Goal: Task Accomplishment & Management: Use online tool/utility

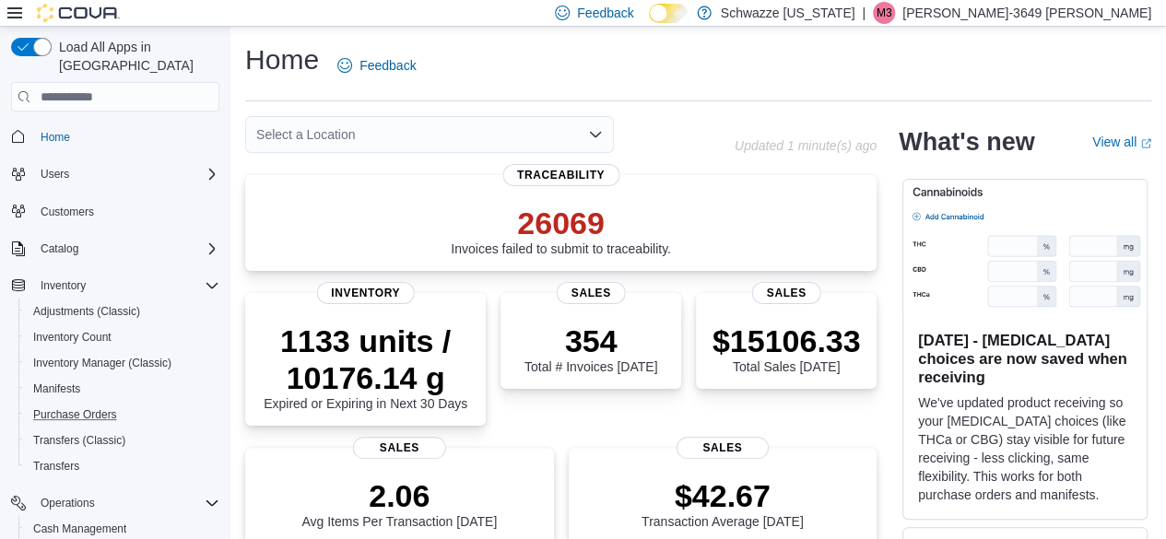
scroll to position [249, 0]
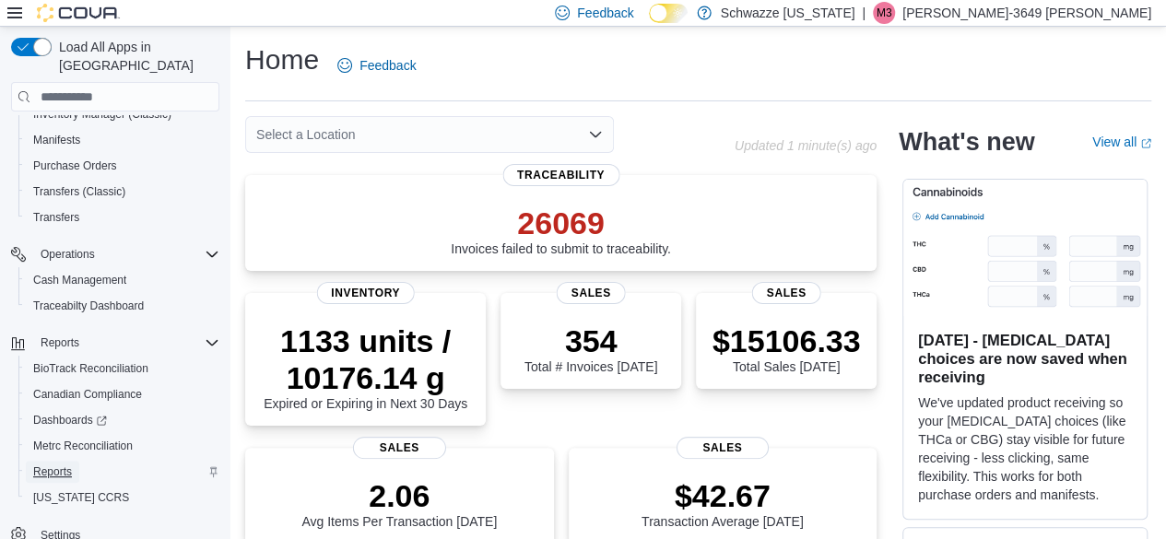
click at [64, 465] on span "Reports" at bounding box center [52, 472] width 39 height 15
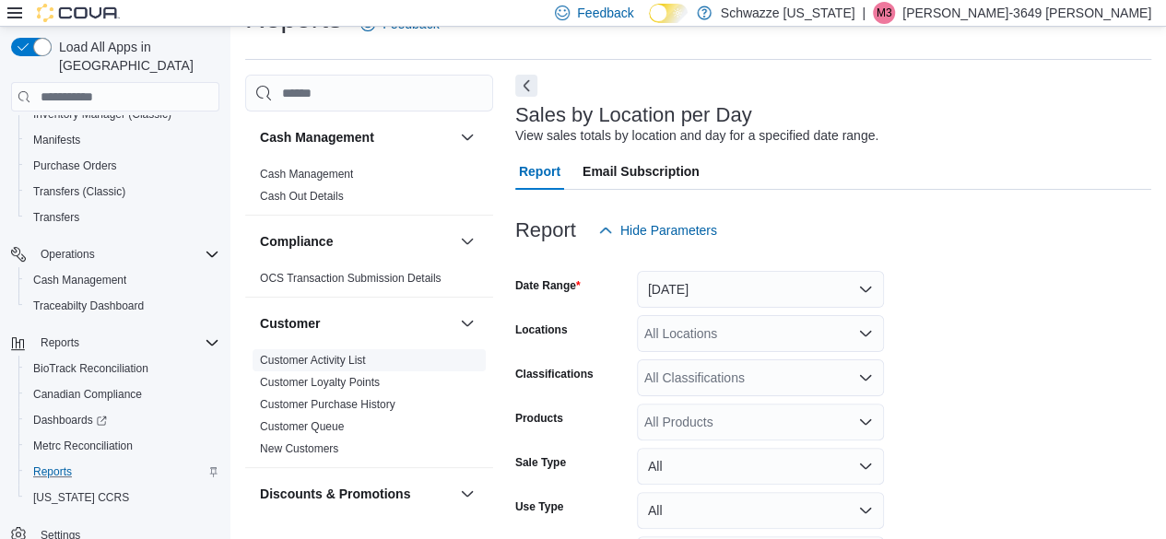
scroll to position [42, 0]
click at [834, 324] on div "All Locations" at bounding box center [760, 332] width 247 height 37
click at [1004, 311] on form "Date Range [DATE] Locations All Locations Classifications All Classifications P…" at bounding box center [833, 436] width 636 height 376
click at [867, 336] on icon "Open list of options" at bounding box center [865, 332] width 15 height 15
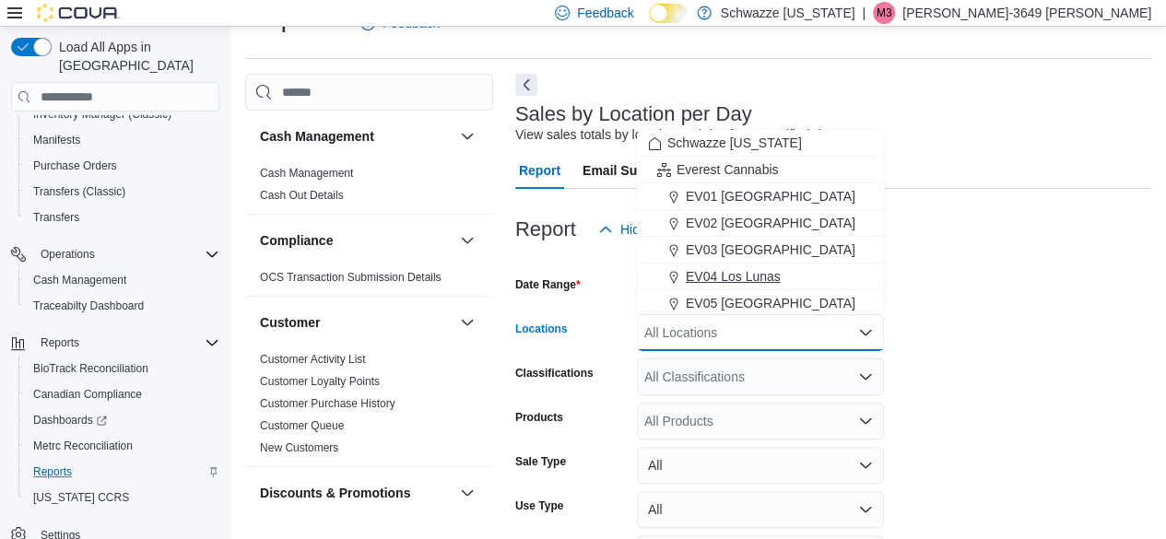
scroll to position [912, 0]
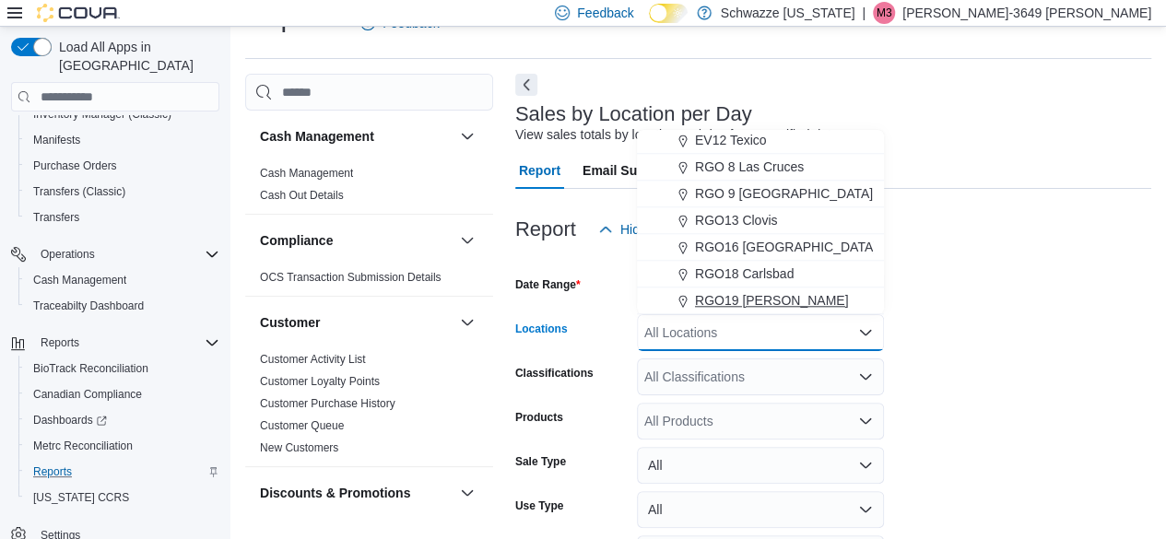
click at [762, 307] on span "RGO19 [PERSON_NAME]" at bounding box center [772, 300] width 154 height 18
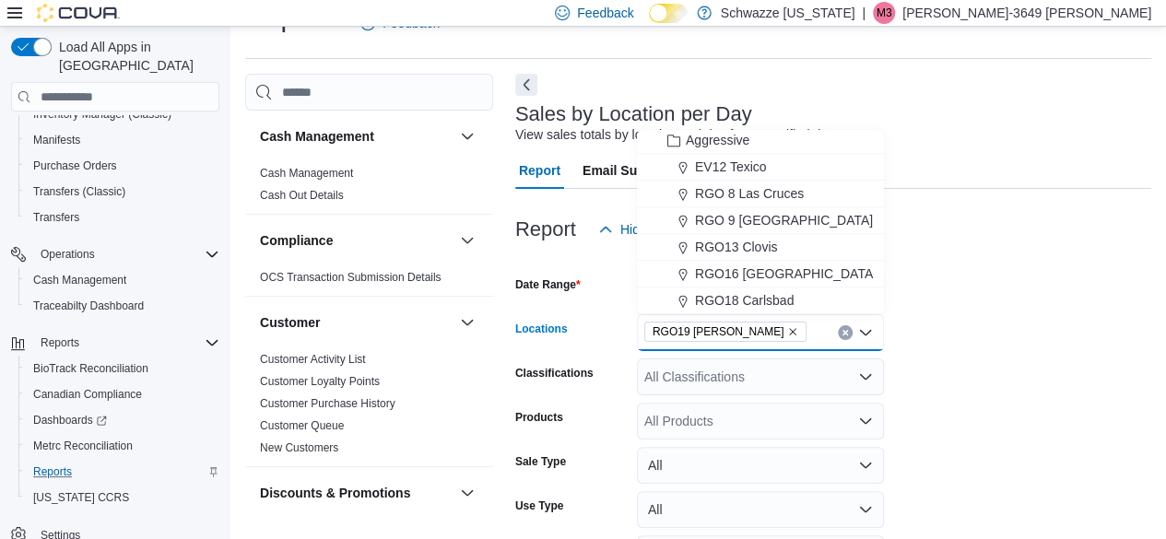
scroll to position [164, 0]
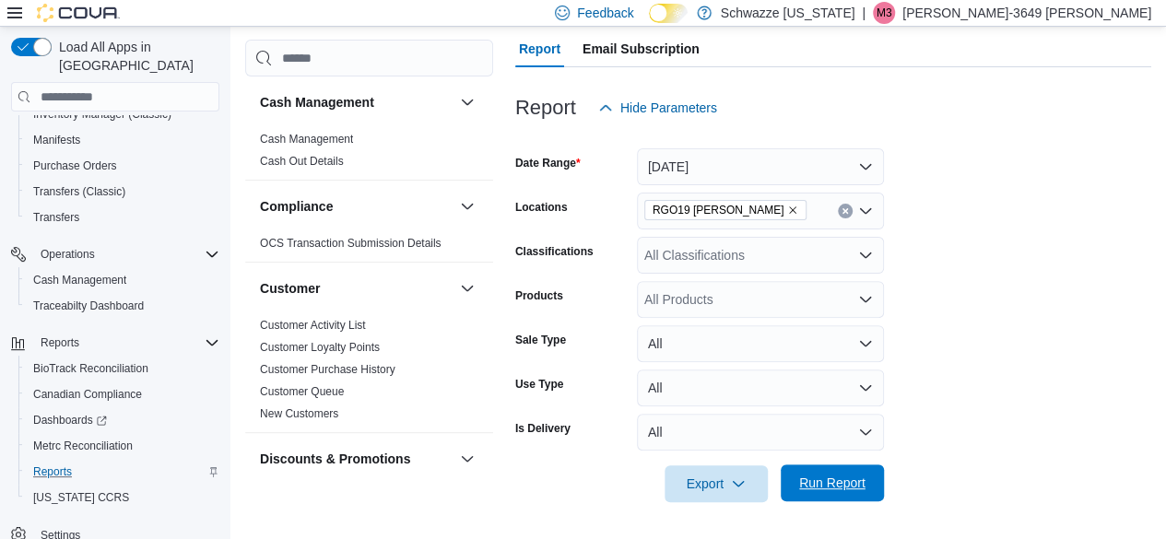
click at [826, 484] on span "Run Report" at bounding box center [832, 483] width 66 height 18
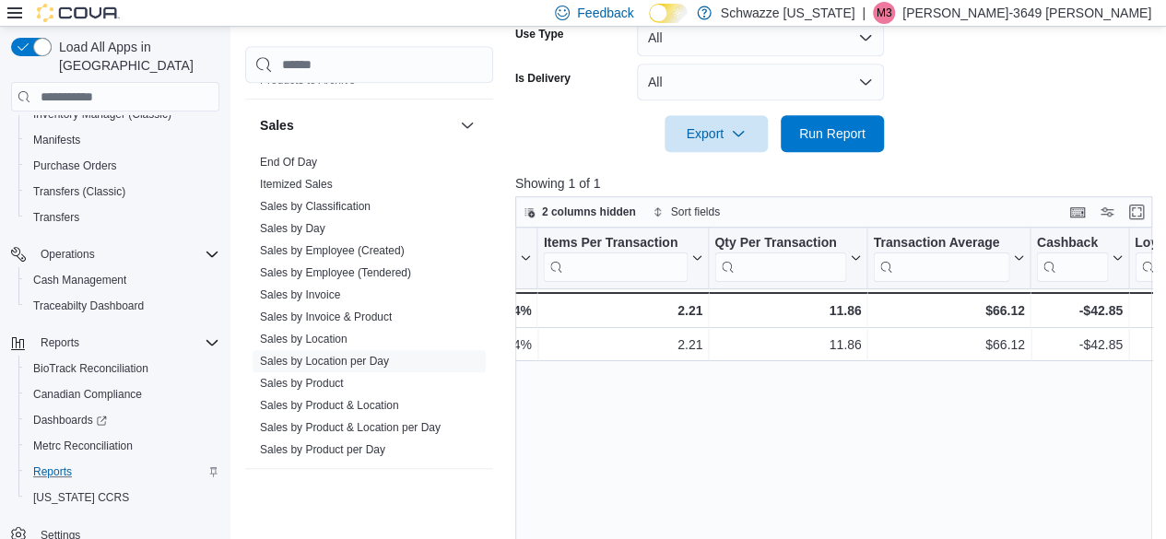
scroll to position [1271, 0]
click at [319, 265] on link "Sales by Employee (Tendered)" at bounding box center [335, 271] width 151 height 13
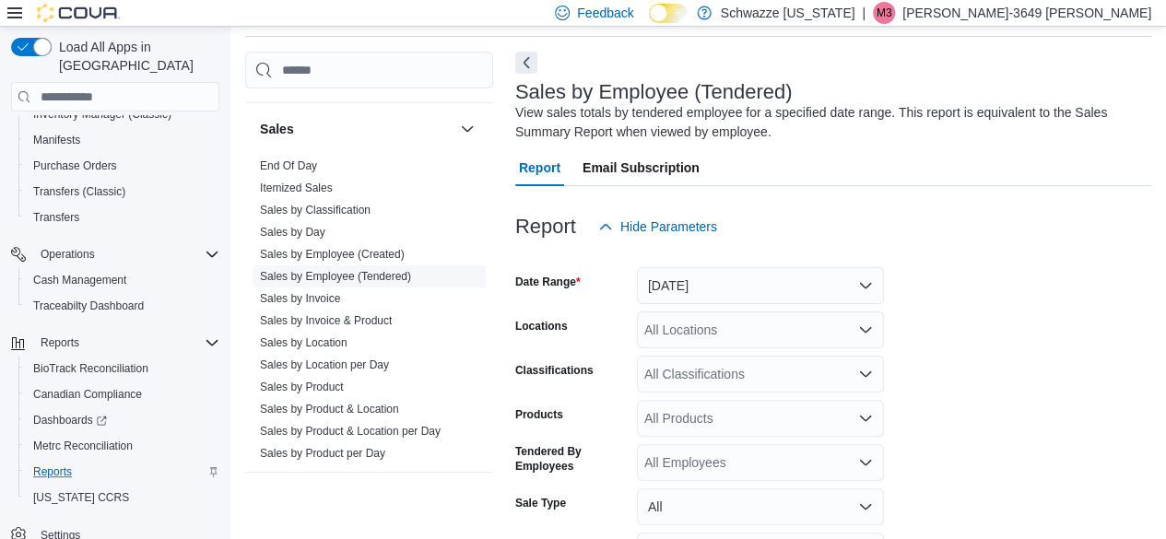
scroll to position [62, 0]
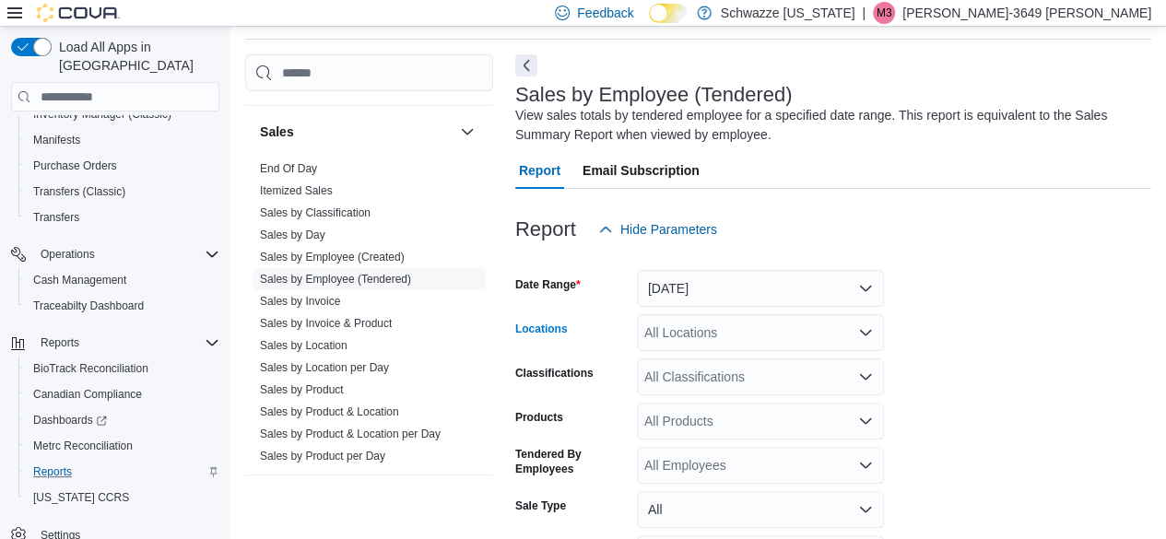
click at [860, 333] on icon "Open list of options" at bounding box center [865, 332] width 15 height 15
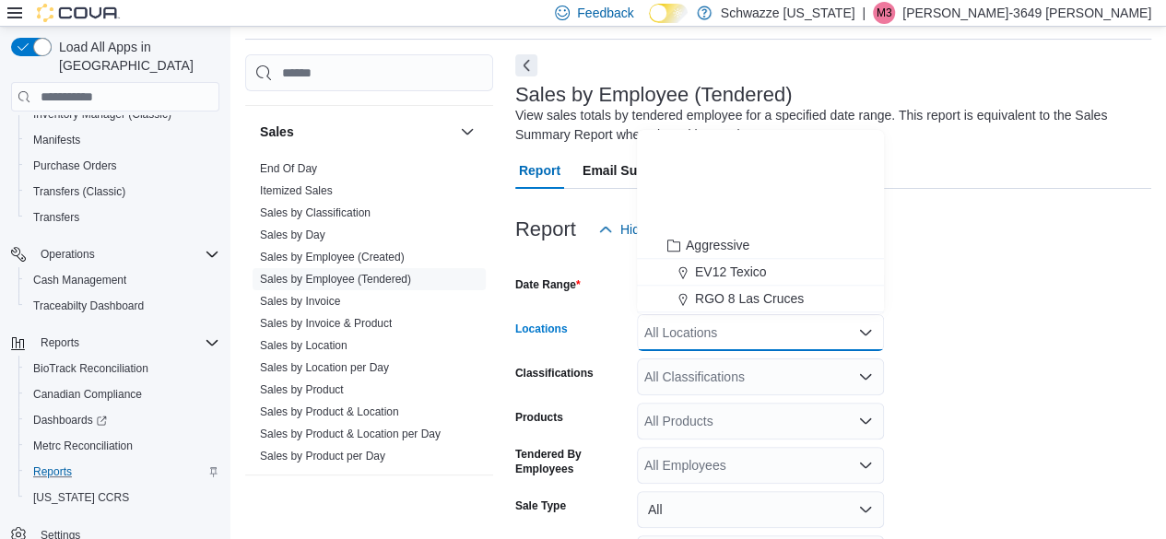
scroll to position [912, 0]
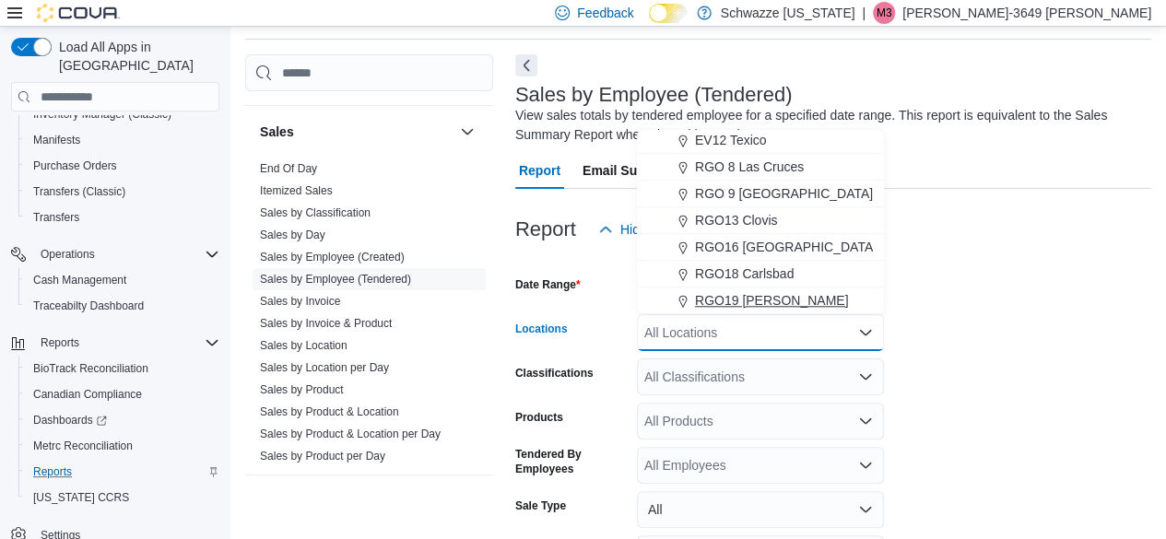
click at [769, 300] on span "RGO19 [PERSON_NAME]" at bounding box center [772, 300] width 154 height 18
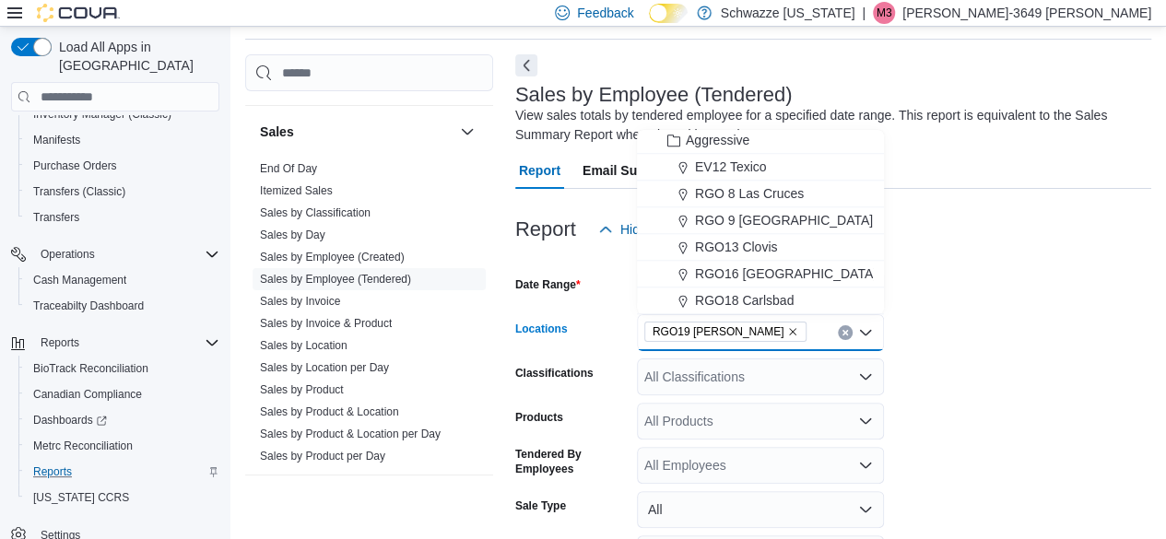
scroll to position [885, 0]
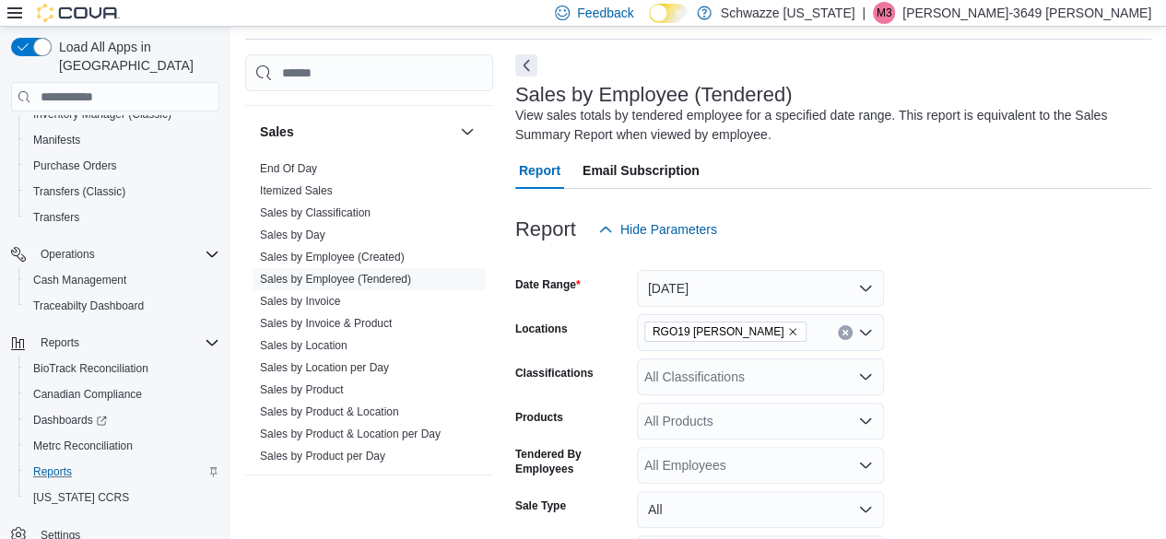
click at [961, 357] on form "Date Range [DATE] Locations RGO19 [PERSON_NAME] Classifications All Classificat…" at bounding box center [833, 458] width 636 height 420
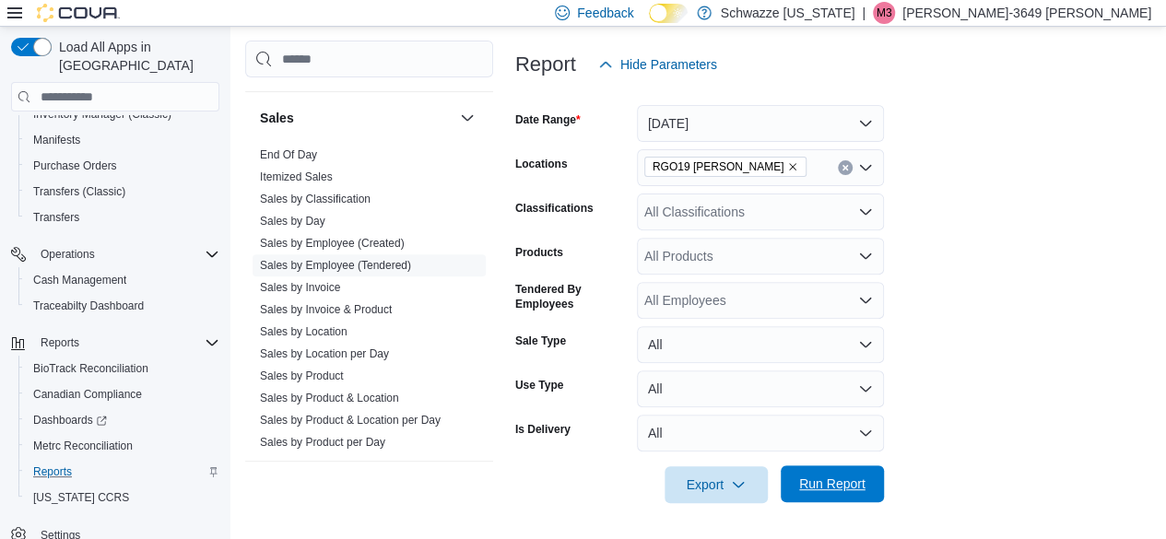
click at [844, 486] on span "Run Report" at bounding box center [832, 484] width 66 height 18
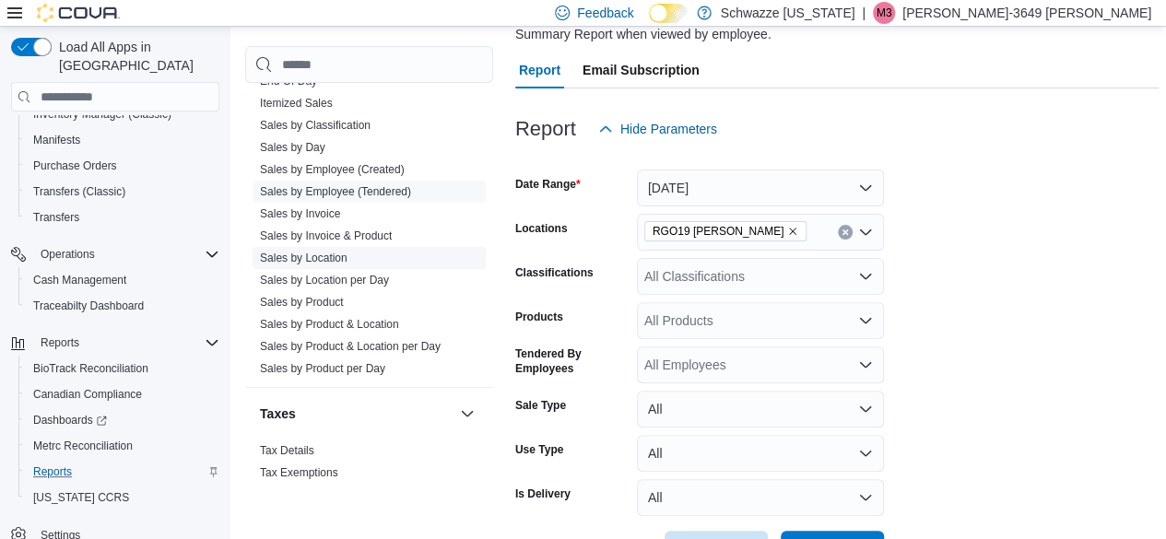
scroll to position [1367, 0]
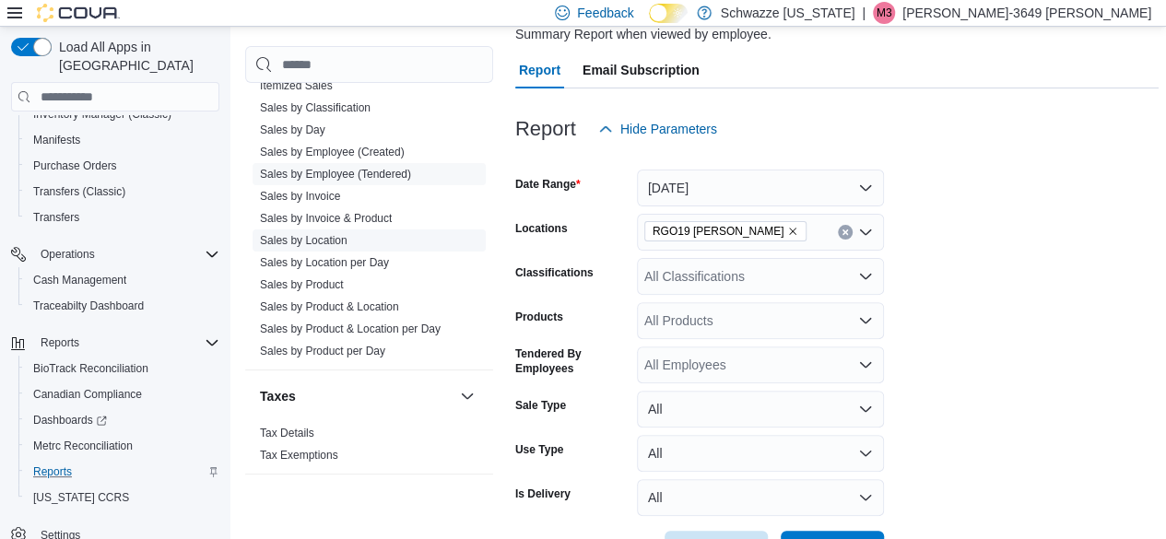
click at [322, 243] on link "Sales by Location" at bounding box center [304, 240] width 88 height 13
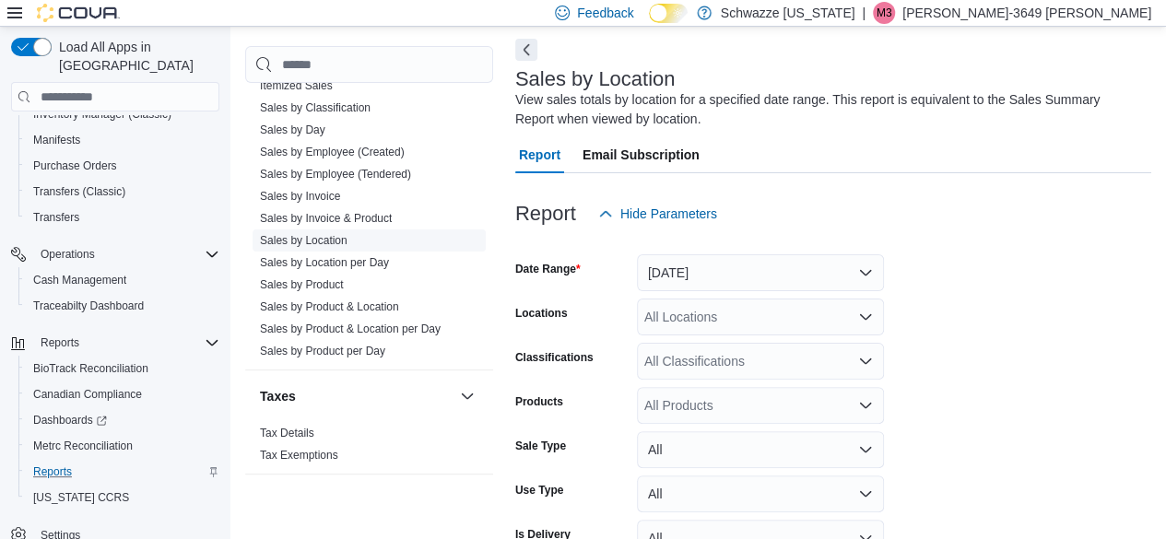
scroll to position [62, 0]
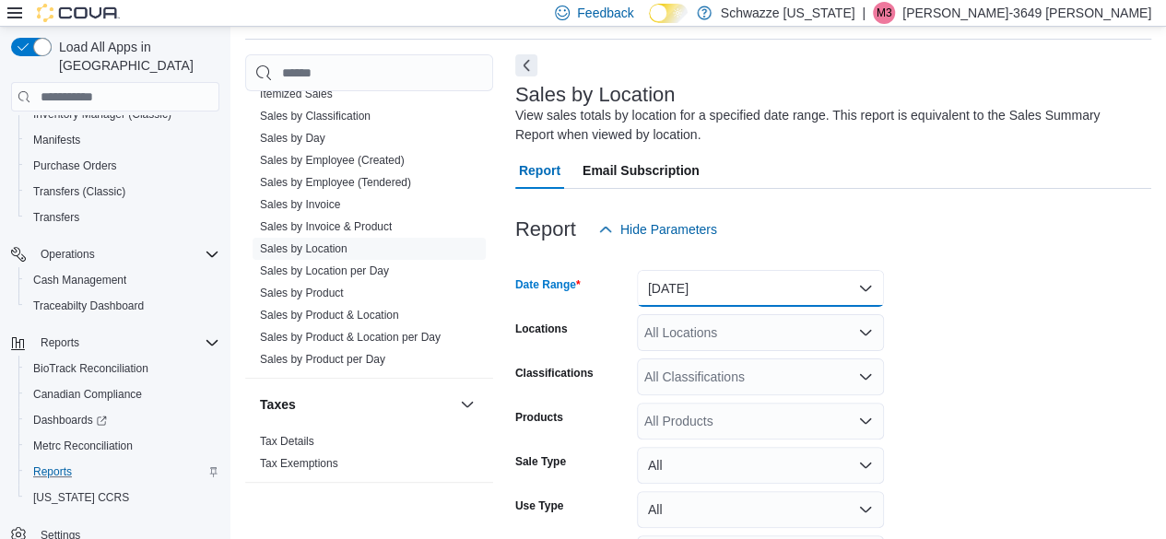
click at [864, 288] on button "[DATE]" at bounding box center [760, 288] width 247 height 37
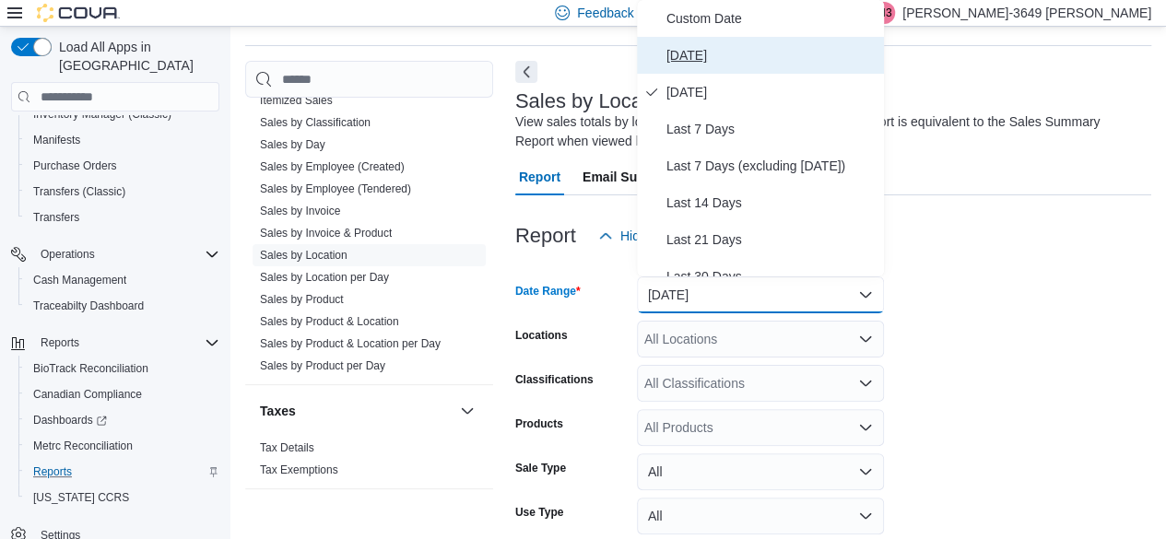
click at [734, 56] on span "[DATE]" at bounding box center [772, 55] width 210 height 22
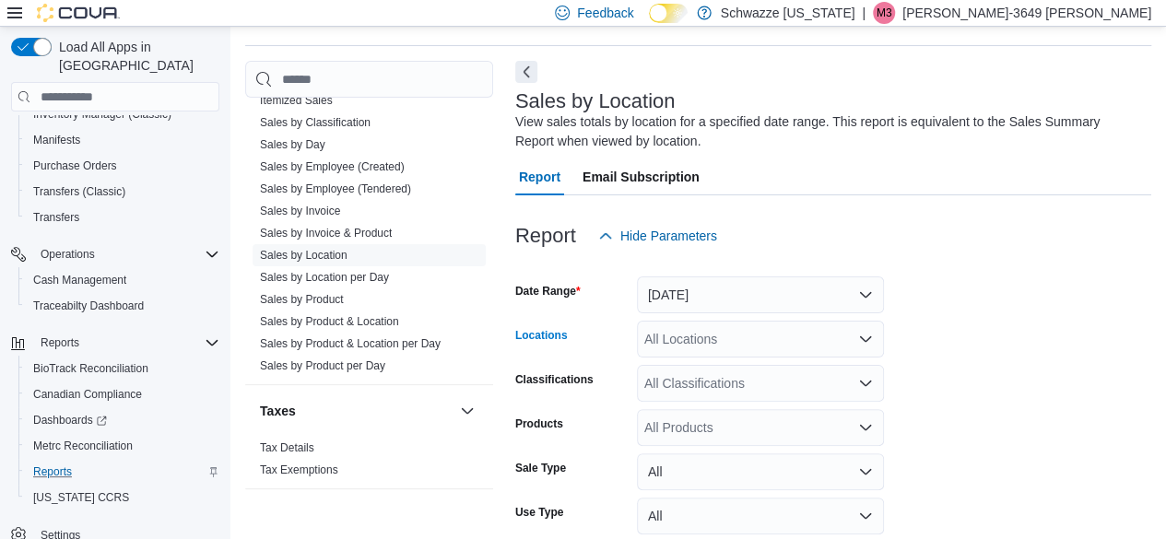
click at [863, 337] on icon "Open list of options" at bounding box center [865, 339] width 15 height 15
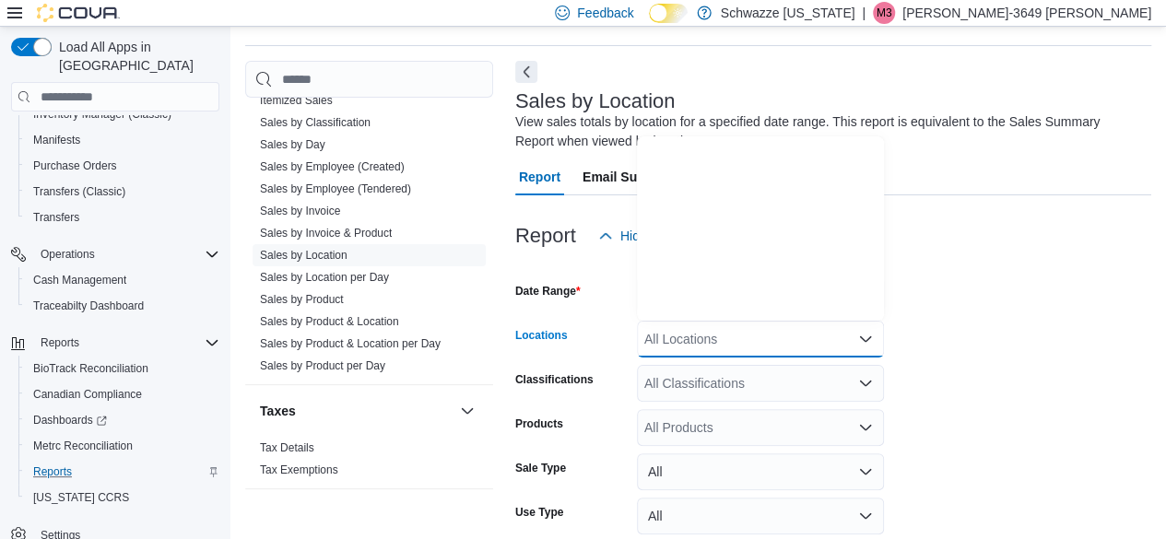
scroll to position [912, 0]
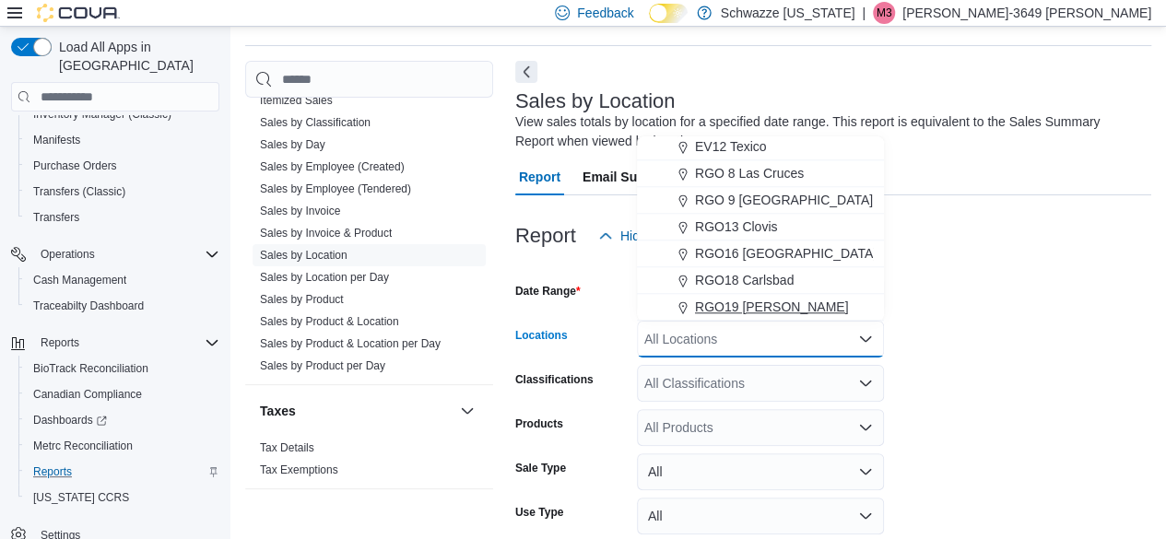
click at [758, 305] on span "RGO19 [PERSON_NAME]" at bounding box center [772, 307] width 154 height 18
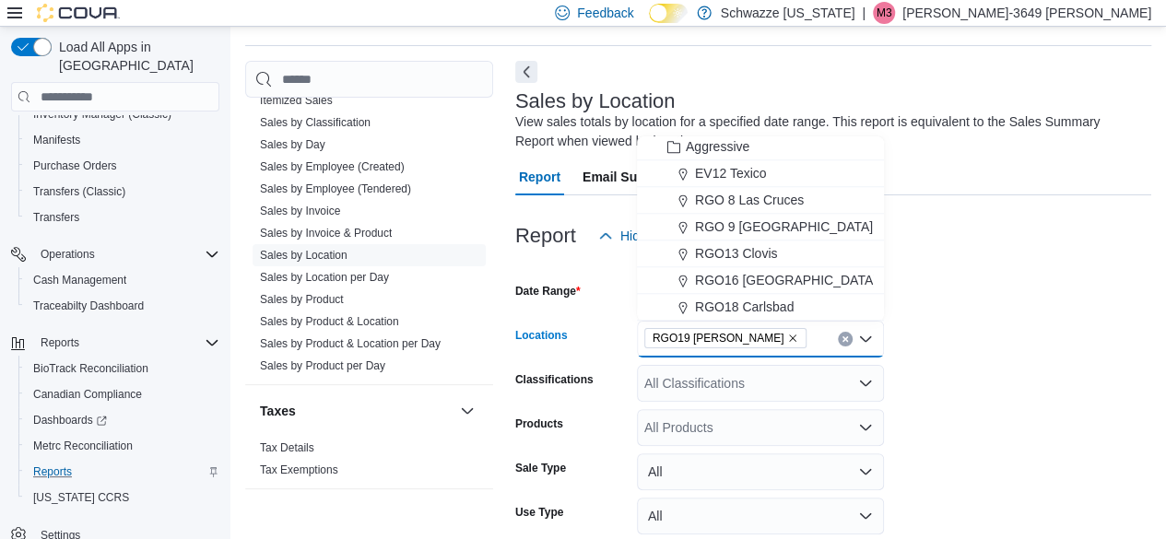
scroll to position [885, 0]
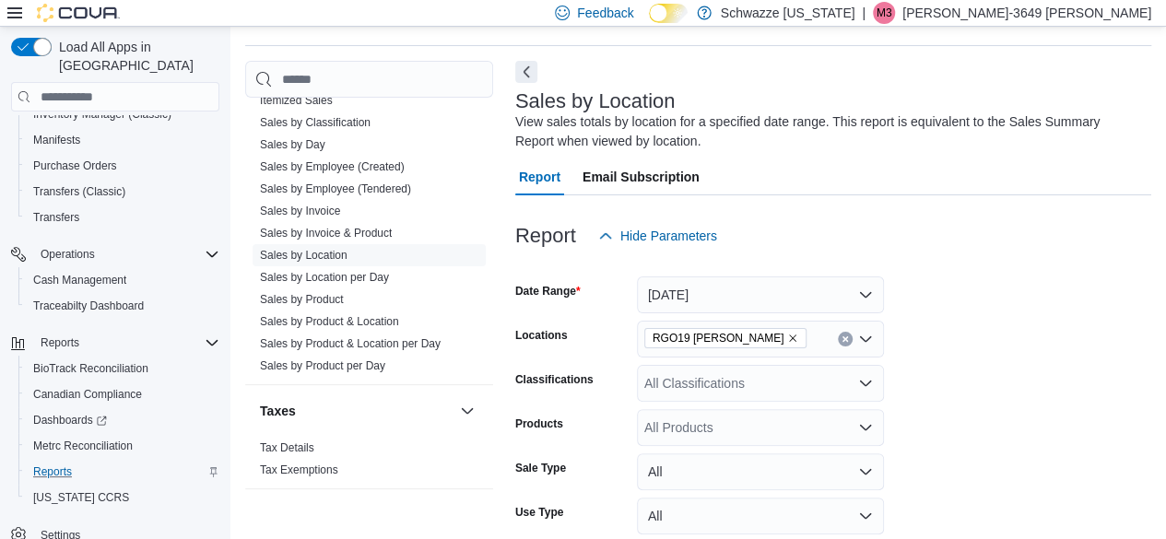
click at [917, 300] on form "Date Range [DATE] Locations RGO19 [PERSON_NAME] Classifications All Classificat…" at bounding box center [833, 442] width 636 height 376
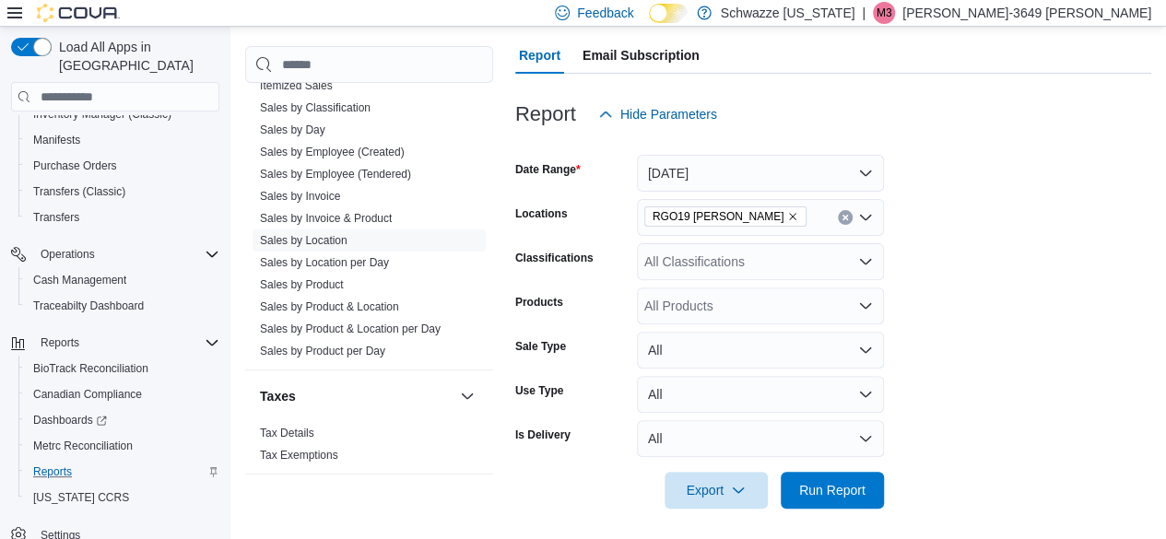
scroll to position [183, 0]
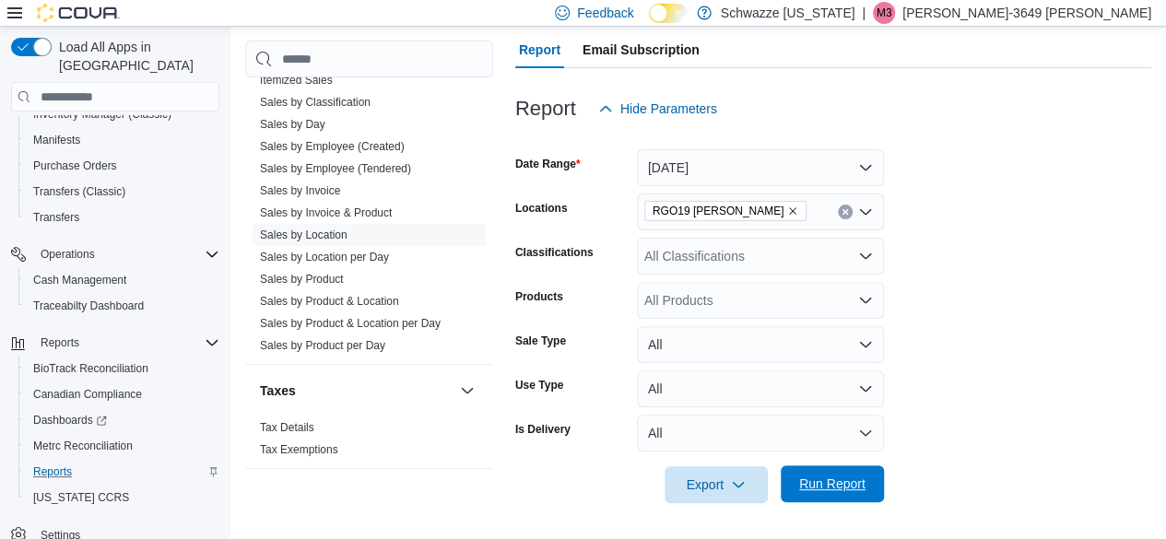
click at [850, 478] on span "Run Report" at bounding box center [832, 484] width 66 height 18
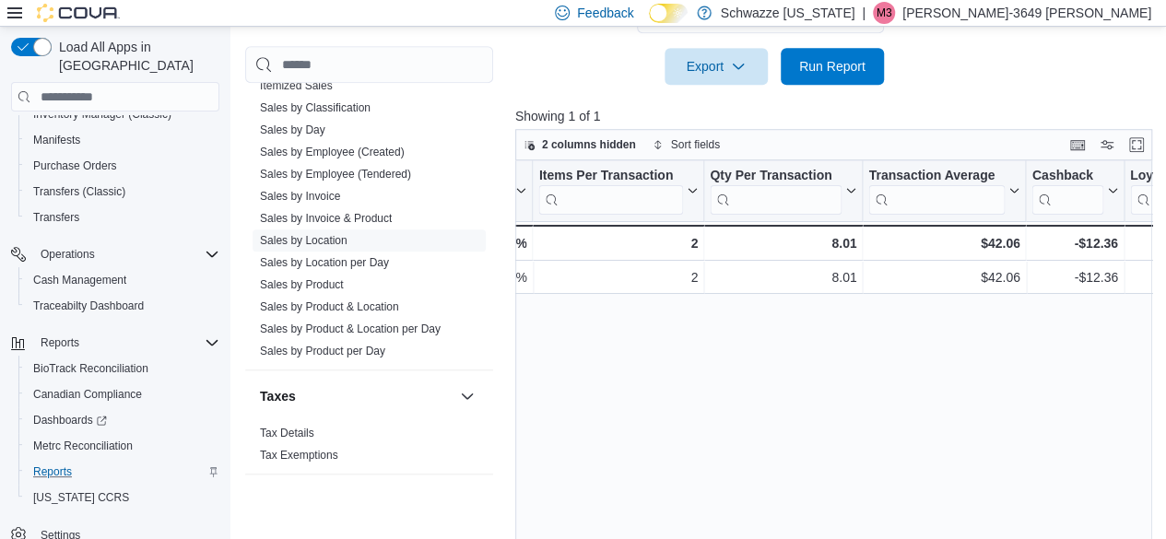
scroll to position [0, 1560]
